Goal: Task Accomplishment & Management: Manage account settings

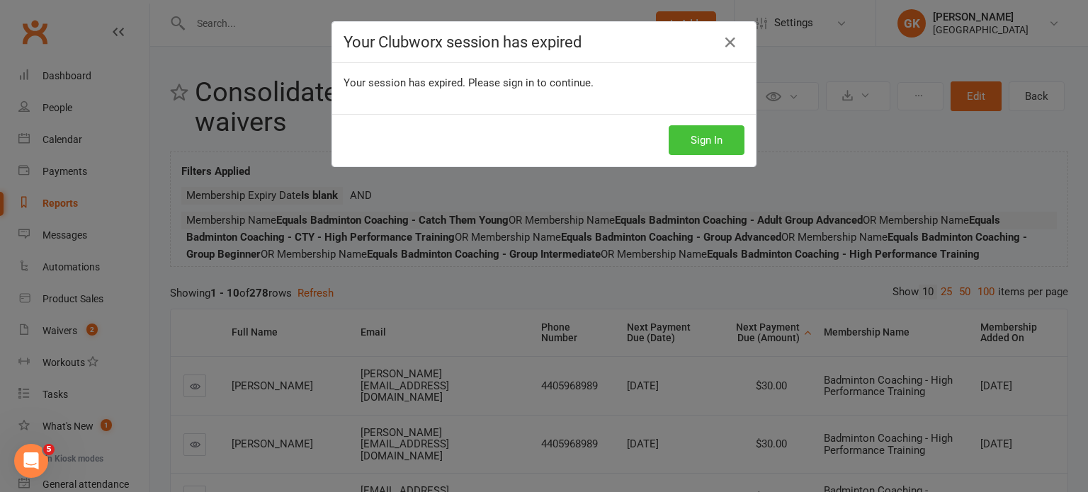
click at [711, 152] on button "Sign In" at bounding box center [707, 140] width 76 height 30
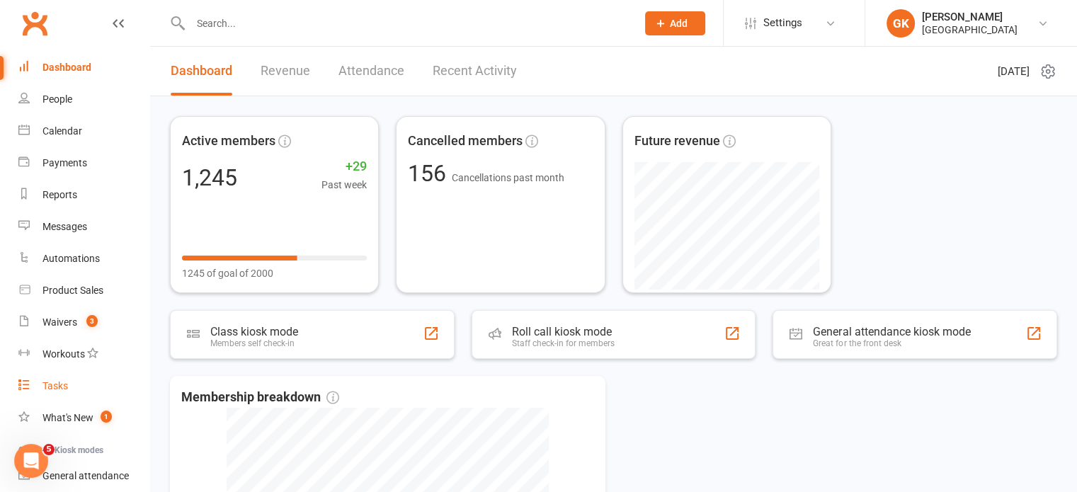
scroll to position [8, 0]
click at [39, 198] on link "Reports" at bounding box center [83, 196] width 131 height 32
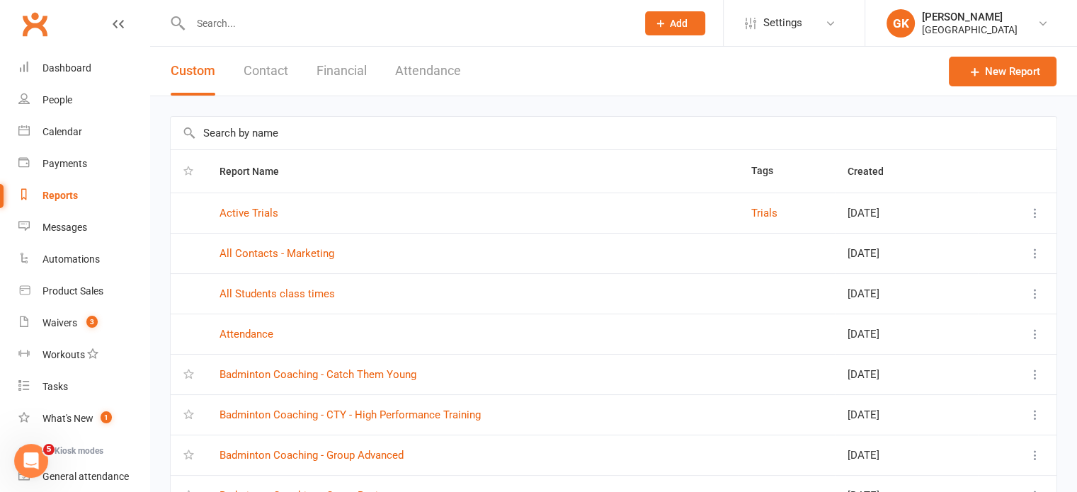
scroll to position [211, 0]
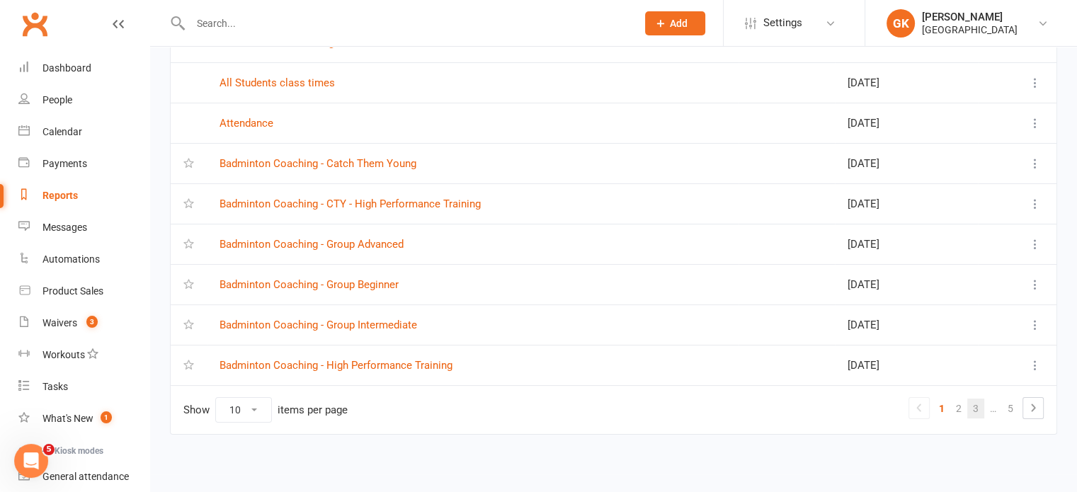
click at [971, 412] on link "3" at bounding box center [976, 409] width 17 height 20
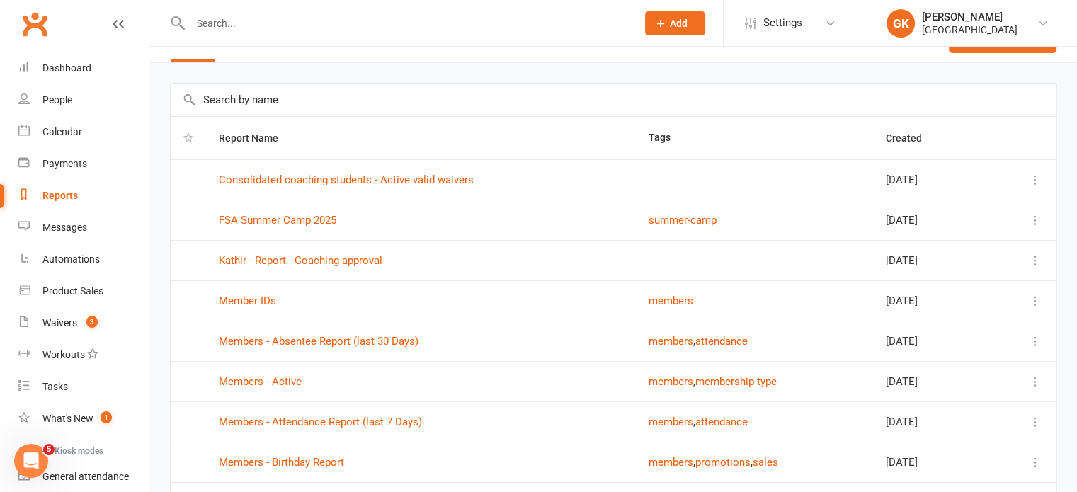
scroll to position [0, 0]
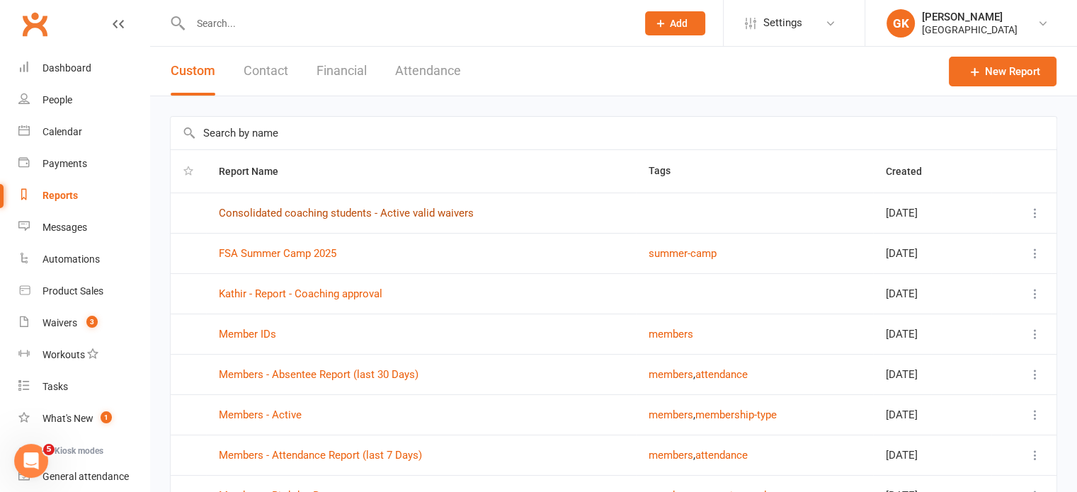
click at [382, 208] on link "Consolidated coaching students - Active valid waivers" at bounding box center [346, 213] width 255 height 13
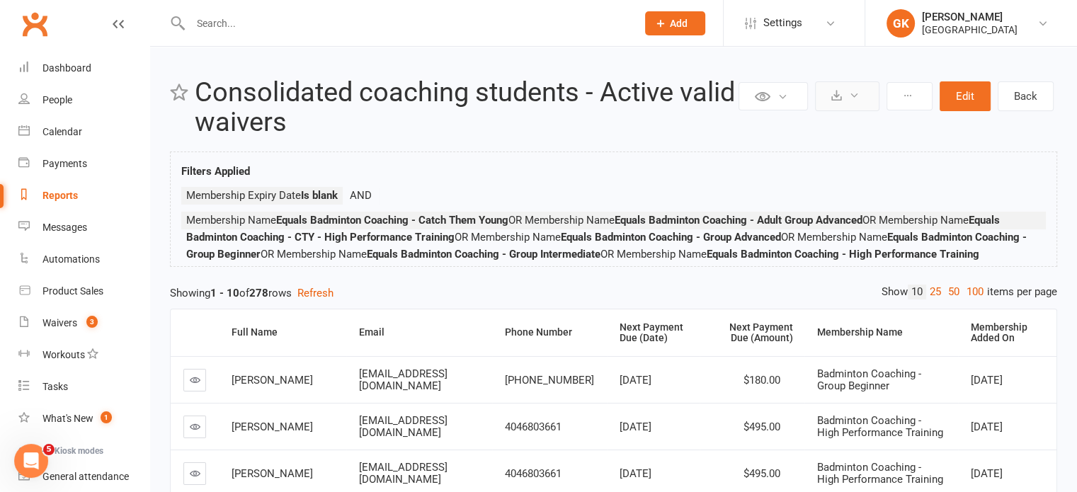
click at [833, 84] on button at bounding box center [847, 96] width 64 height 30
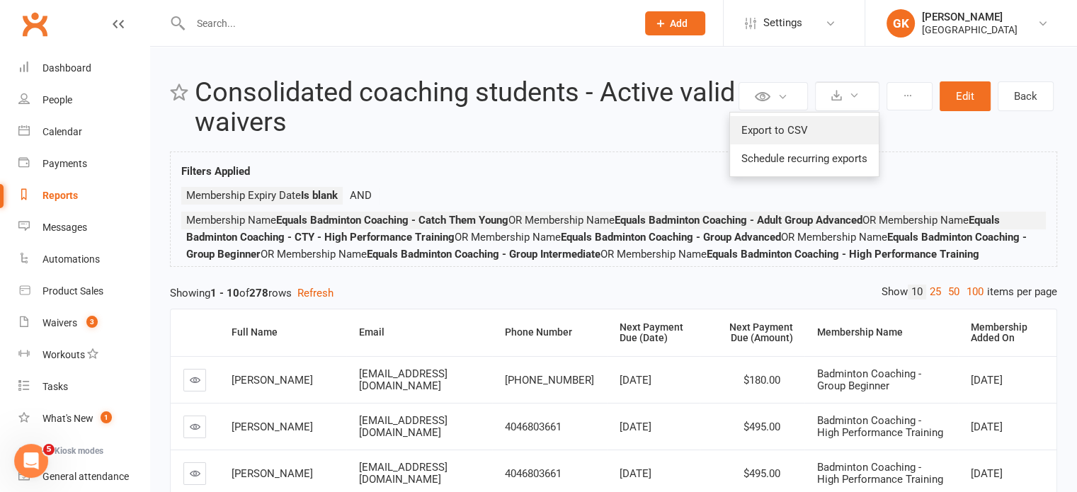
click at [830, 135] on link "Export to CSV" at bounding box center [804, 130] width 149 height 28
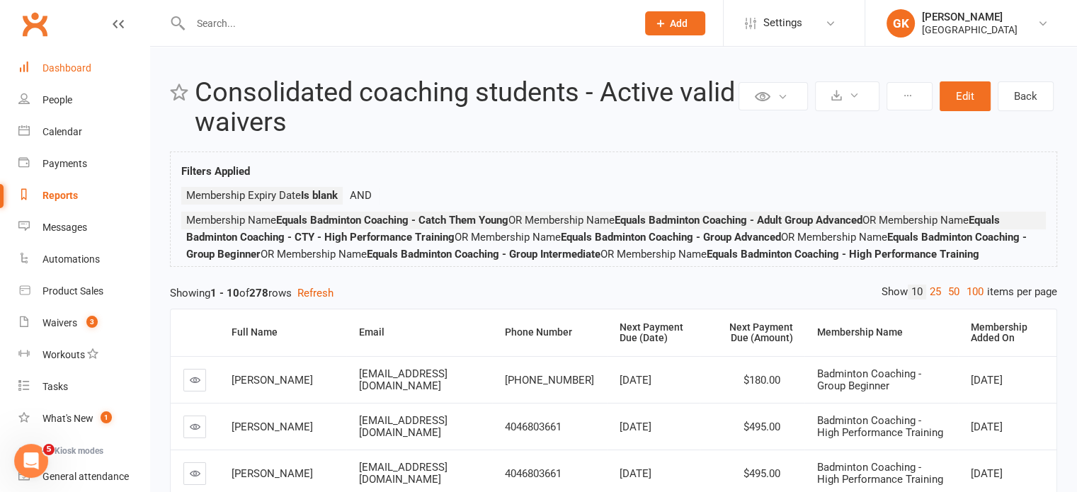
click at [79, 76] on link "Dashboard" at bounding box center [83, 68] width 131 height 32
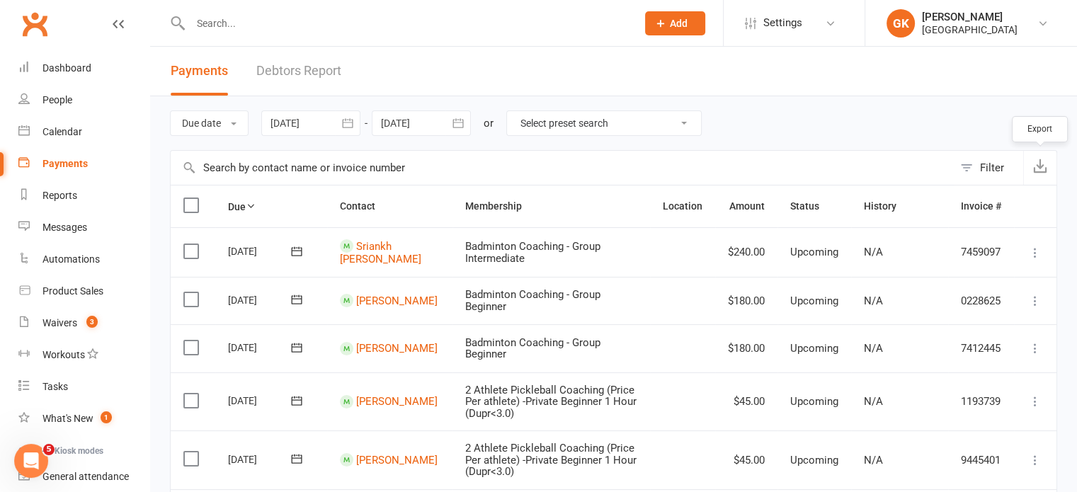
click at [1046, 155] on button "button" at bounding box center [1040, 168] width 33 height 34
click at [1040, 164] on icon "button" at bounding box center [1041, 166] width 14 height 14
click at [1043, 167] on icon "button" at bounding box center [1041, 166] width 14 height 14
click at [781, 123] on div "Due date Due date Date paid Date failed [DATE] [DATE] Sun Mon Tue Wed Thu Fri S…" at bounding box center [614, 123] width 888 height 54
click at [463, 120] on icon "button" at bounding box center [458, 122] width 11 height 9
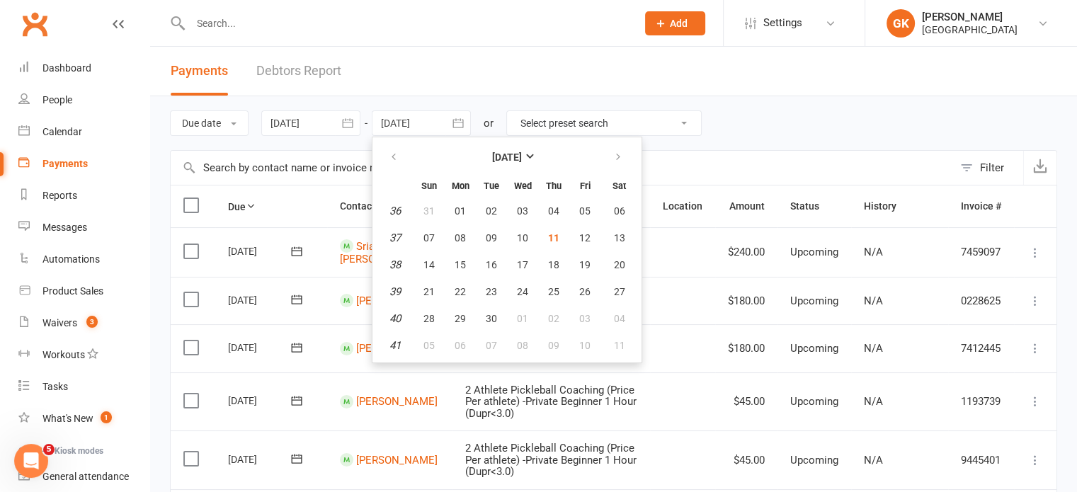
click at [582, 126] on select "Select preset search All failures All skipped payments All pending payments Suc…" at bounding box center [604, 123] width 194 height 24
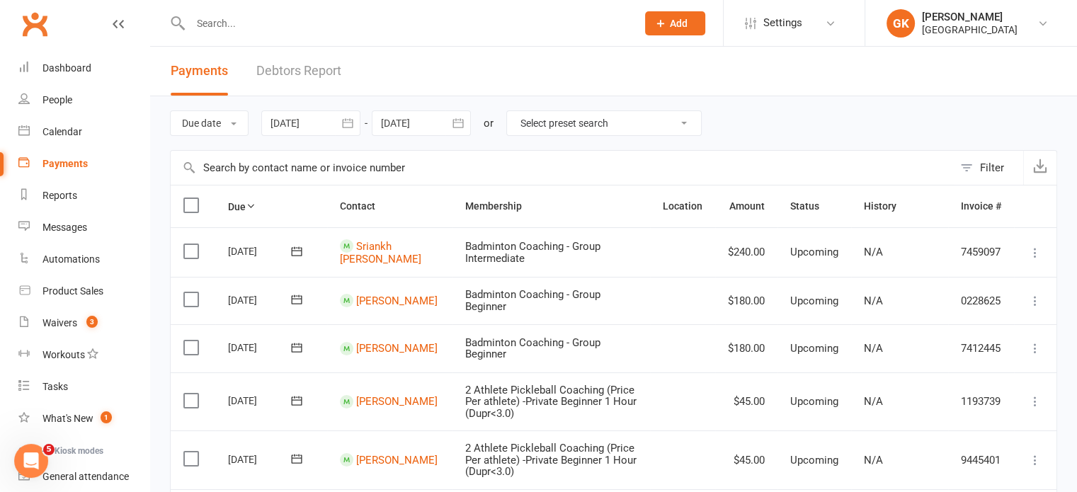
click at [772, 124] on div "Due date Due date Date paid Date failed [DATE] [DATE] Sun Mon Tue Wed Thu Fri S…" at bounding box center [614, 123] width 888 height 54
click at [82, 67] on div "Dashboard" at bounding box center [67, 67] width 49 height 11
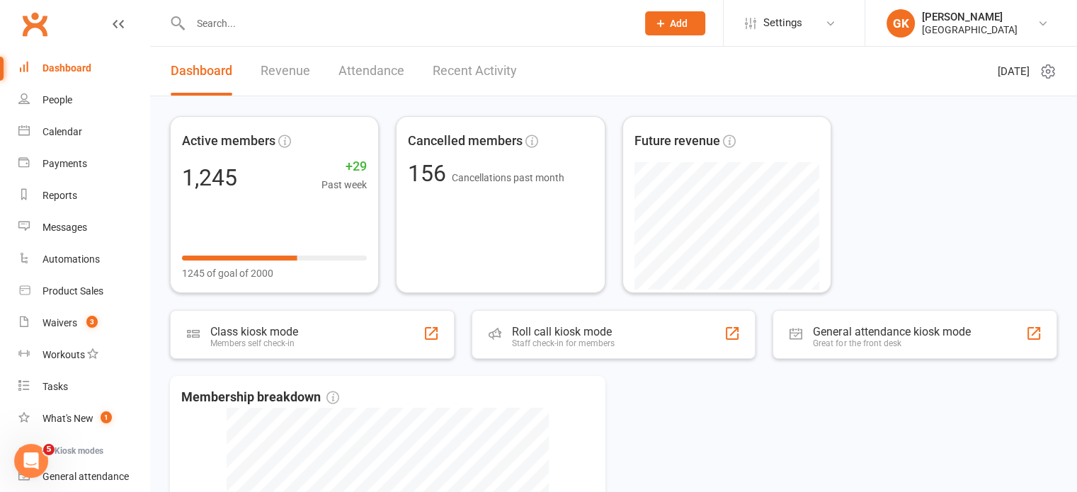
click at [231, 1] on div at bounding box center [398, 23] width 457 height 46
click at [217, 24] on input "text" at bounding box center [406, 23] width 441 height 20
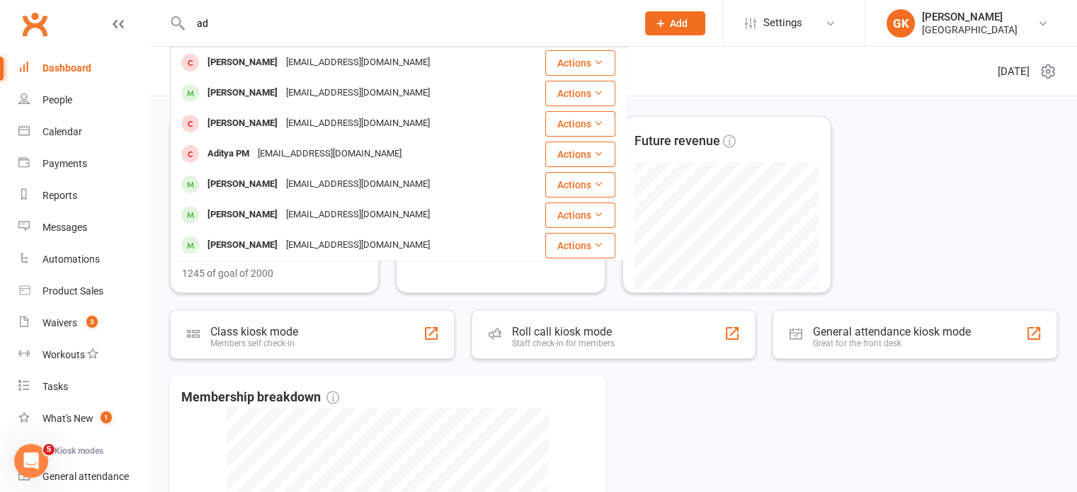
type input "a"
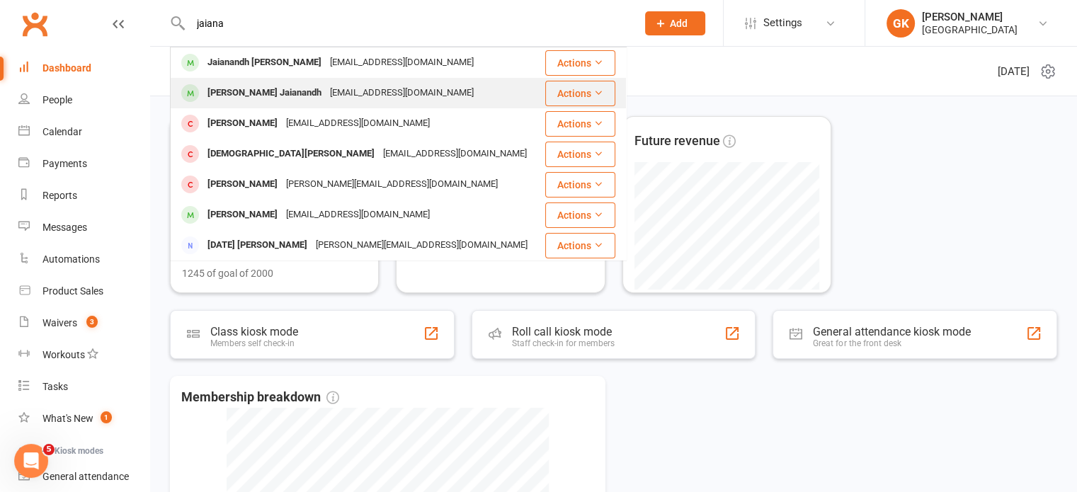
type input "jaiana"
click at [213, 88] on div "[PERSON_NAME] Jaianandh" at bounding box center [264, 93] width 123 height 21
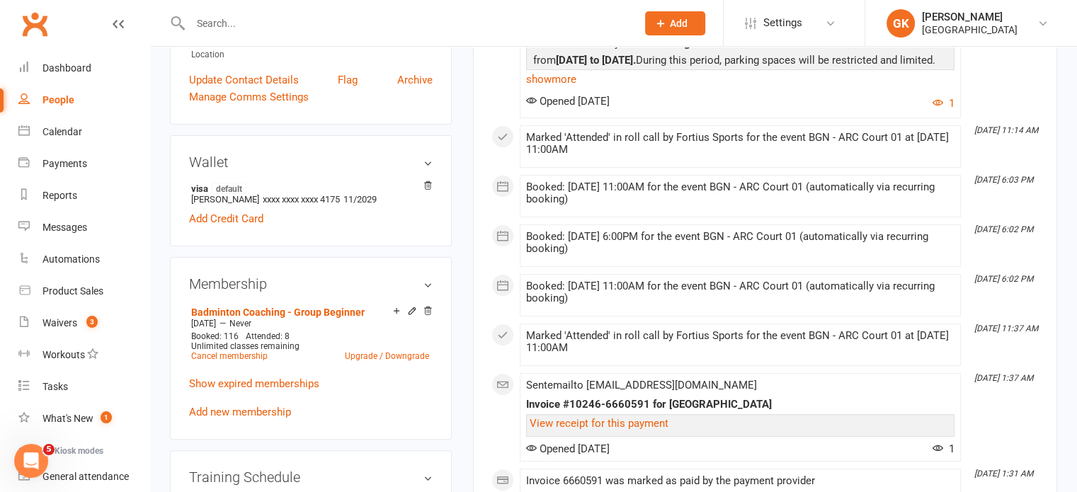
scroll to position [357, 0]
click at [238, 351] on link "Cancel membership" at bounding box center [229, 356] width 77 height 10
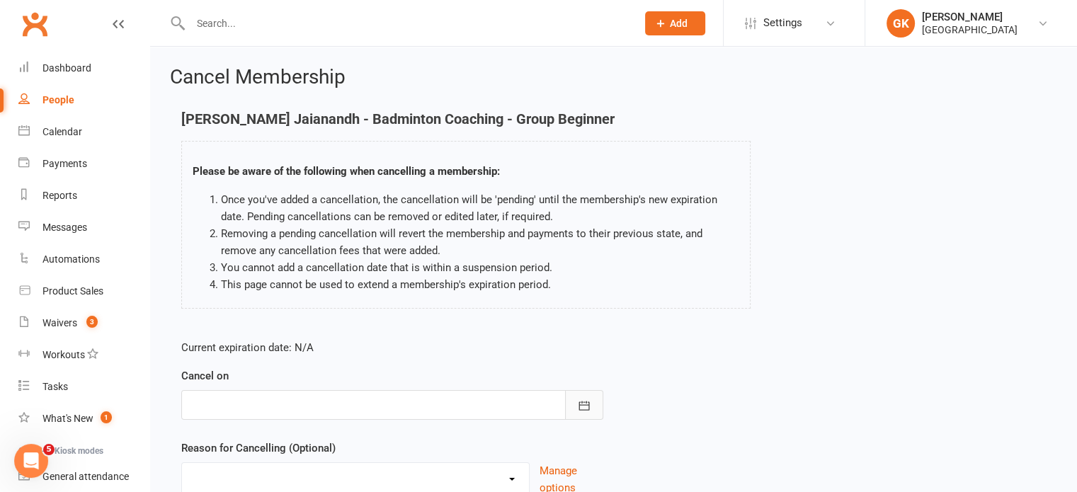
click at [578, 409] on icon "button" at bounding box center [584, 406] width 14 height 14
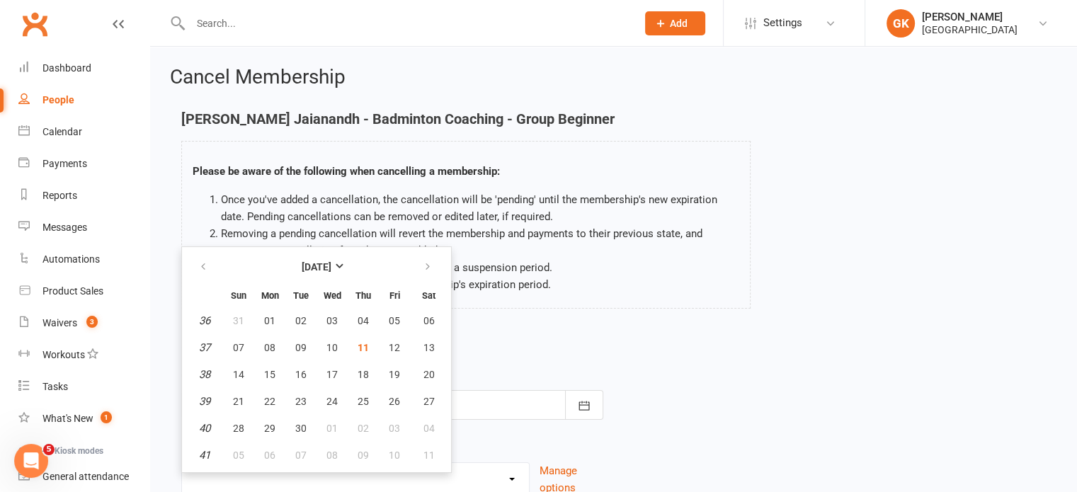
click at [540, 330] on div "Current expiration date: N/A Cancel on [DATE] Sun Mon Tue Wed Thu Fri Sat 36 31…" at bounding box center [392, 423] width 443 height 188
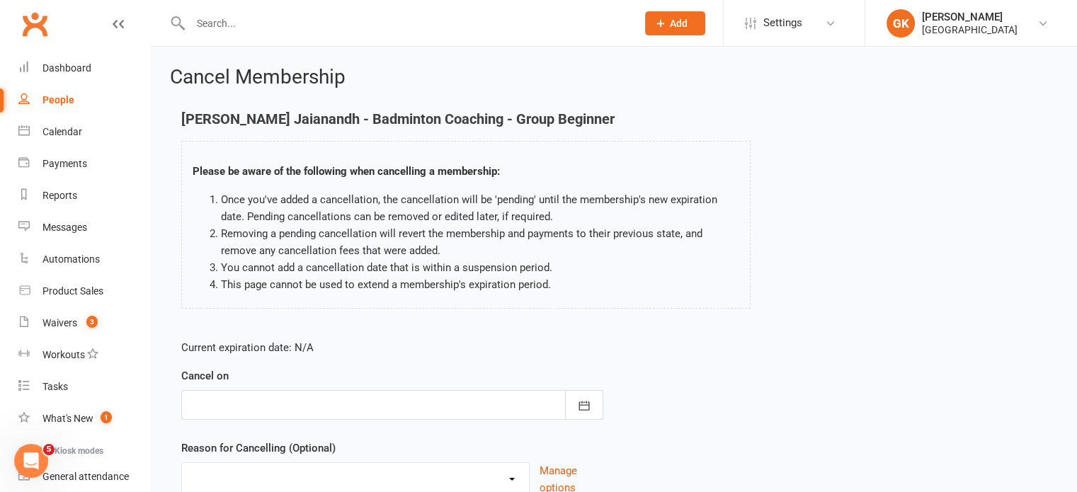
scroll to position [118, 0]
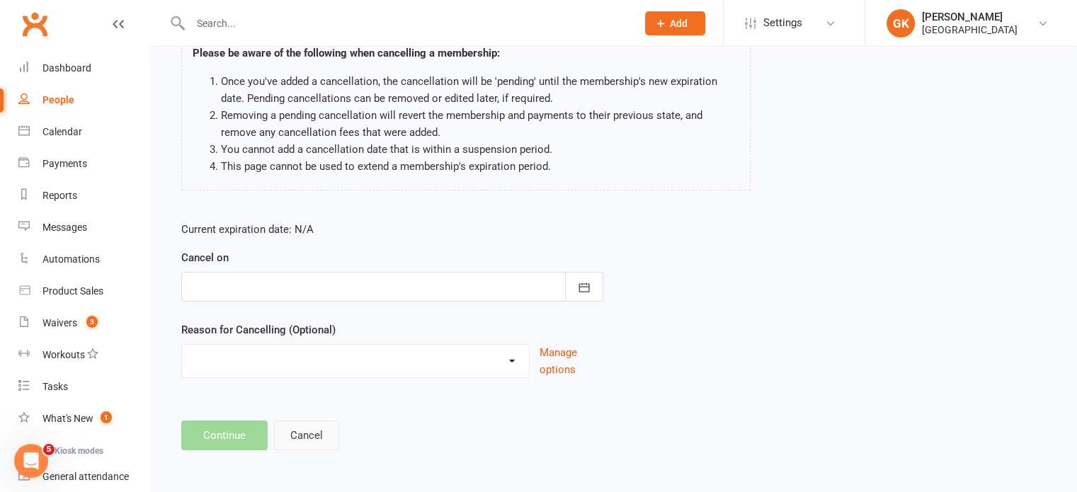
click at [283, 437] on button "Cancel" at bounding box center [306, 436] width 65 height 30
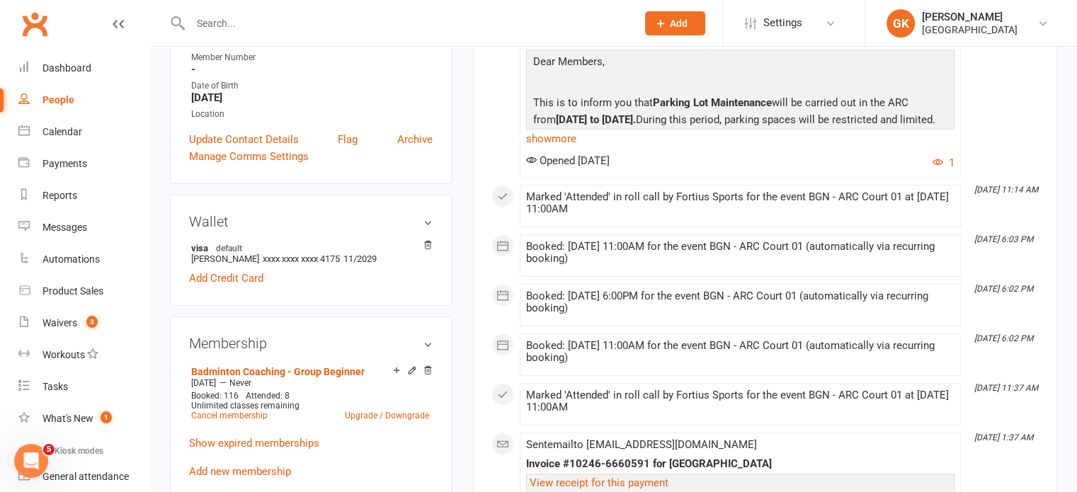
scroll to position [299, 0]
click at [241, 409] on link "Cancel membership" at bounding box center [229, 414] width 77 height 10
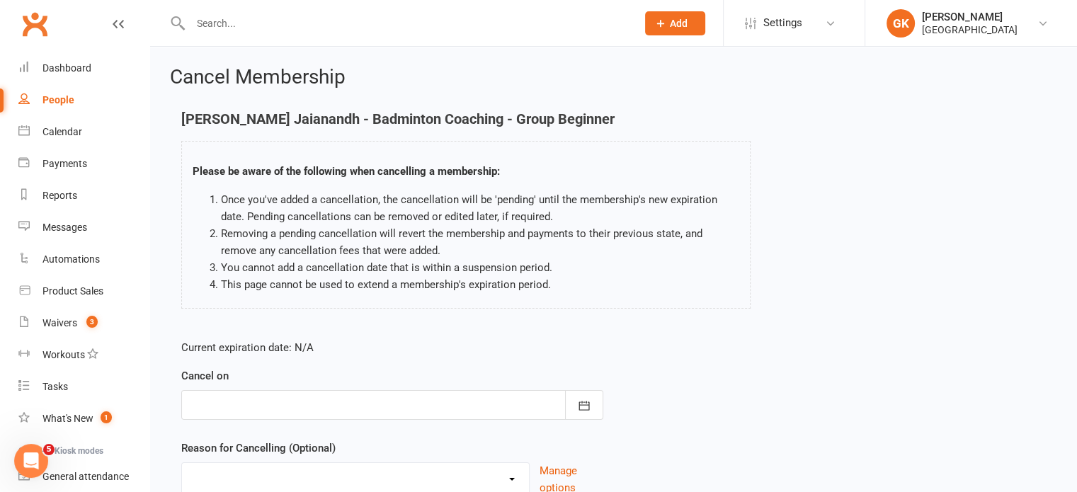
scroll to position [118, 0]
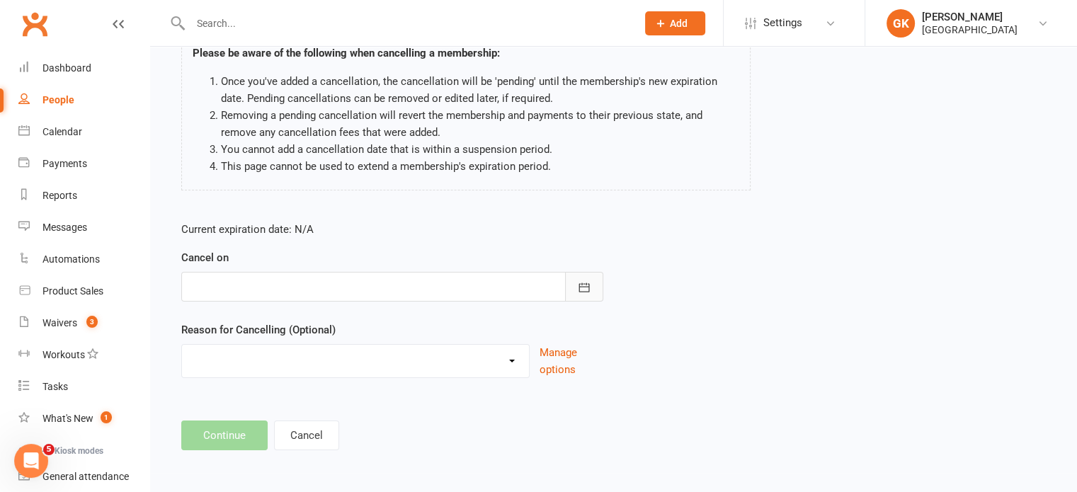
click at [584, 291] on icon "button" at bounding box center [584, 287] width 11 height 9
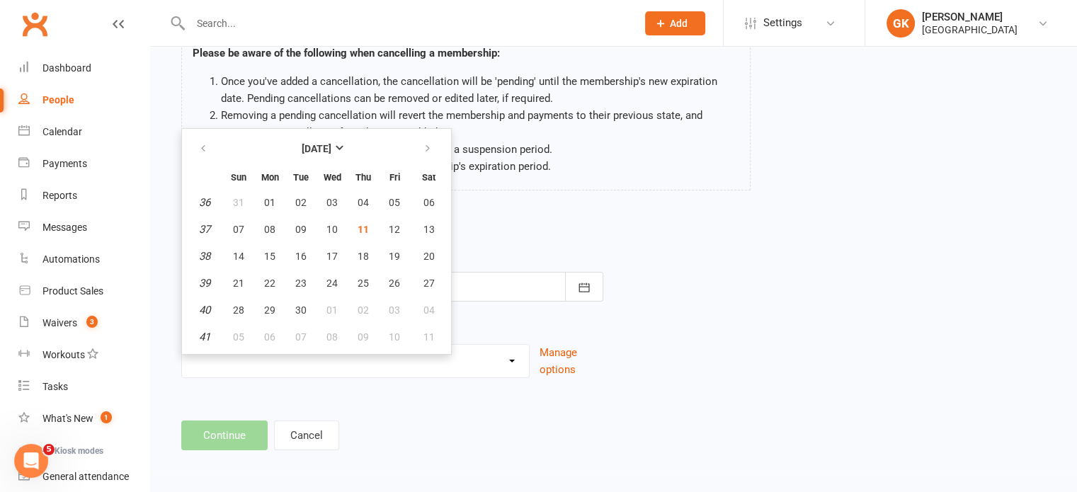
click at [618, 220] on div "Current expiration date: N/A Cancel on [DATE] Sun Mon Tue Wed Thu Fri Sat 36 31…" at bounding box center [614, 304] width 886 height 188
